Goal: Information Seeking & Learning: Learn about a topic

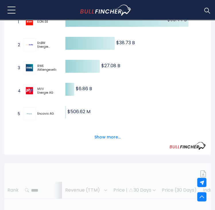
scroll to position [166, 0]
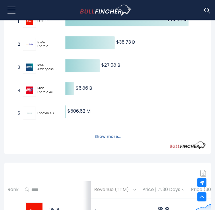
click at [109, 139] on button "Show more..." at bounding box center [107, 136] width 33 height 9
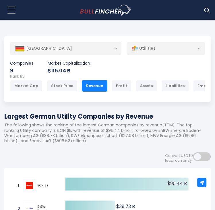
scroll to position [0, 0]
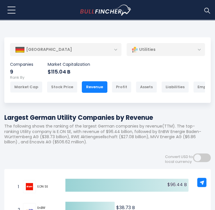
click at [102, 50] on div "[GEOGRAPHIC_DATA]" at bounding box center [66, 49] width 112 height 13
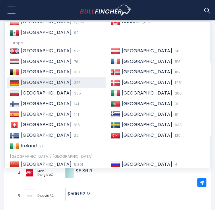
scroll to position [31, 0]
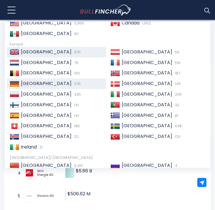
click at [73, 55] on span "975" at bounding box center [77, 51] width 8 height 5
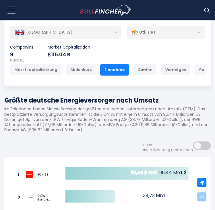
scroll to position [0, 0]
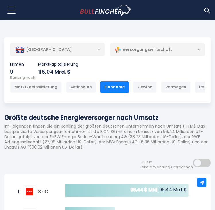
click at [94, 45] on div "Vereinigtes Königreich" at bounding box center [57, 49] width 95 height 13
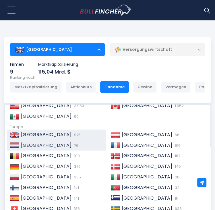
click at [73, 147] on span "76" at bounding box center [76, 145] width 6 height 5
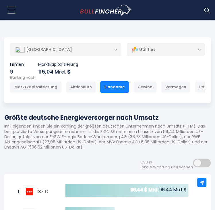
click at [105, 49] on div "Niederlande" at bounding box center [66, 49] width 112 height 13
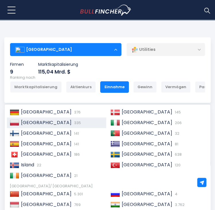
scroll to position [86, 0]
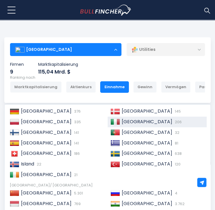
click at [131, 125] on span "Italien" at bounding box center [147, 121] width 51 height 7
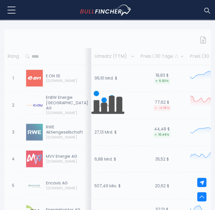
scroll to position [394, 0]
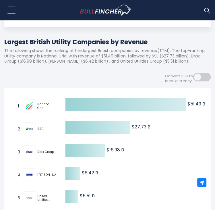
scroll to position [77, 0]
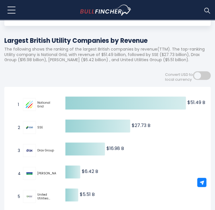
drag, startPoint x: 0, startPoint y: 0, endPoint x: 84, endPoint y: 78, distance: 114.5
click at [84, 78] on div "Convert USD to local currency" at bounding box center [107, 74] width 207 height 15
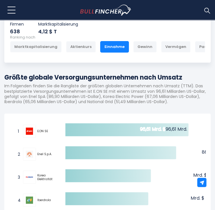
scroll to position [46, 0]
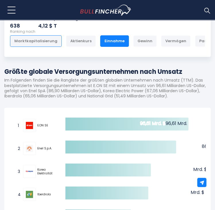
click at [45, 39] on div "Marktkapitalisierung" at bounding box center [36, 40] width 52 height 11
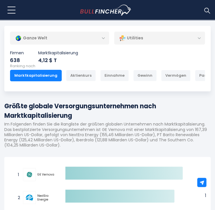
click at [101, 37] on div "Ganze Welt" at bounding box center [59, 38] width 99 height 13
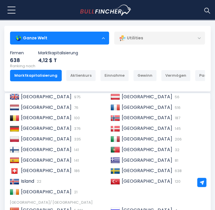
scroll to position [58, 0]
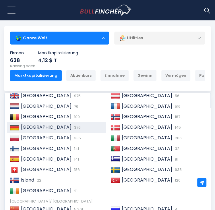
click at [61, 131] on div "Deutschland 376" at bounding box center [61, 127] width 84 height 6
